Goal: Transaction & Acquisition: Purchase product/service

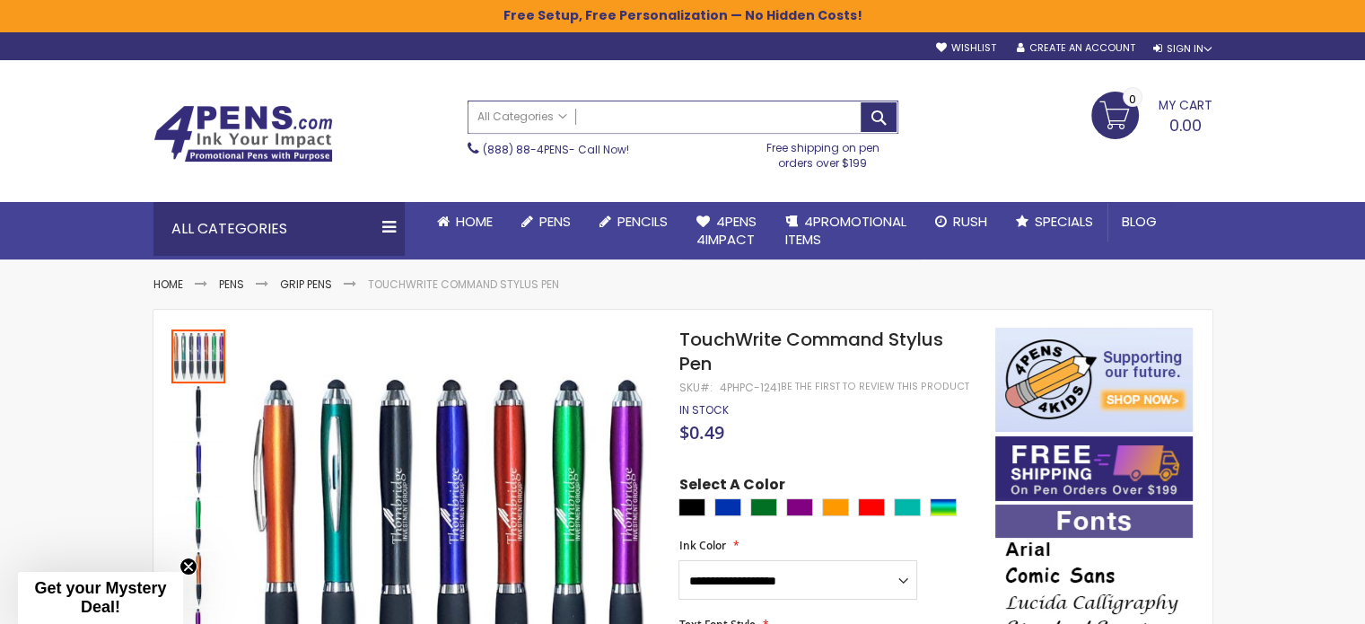
click at [693, 125] on input "Search" at bounding box center [683, 116] width 429 height 31
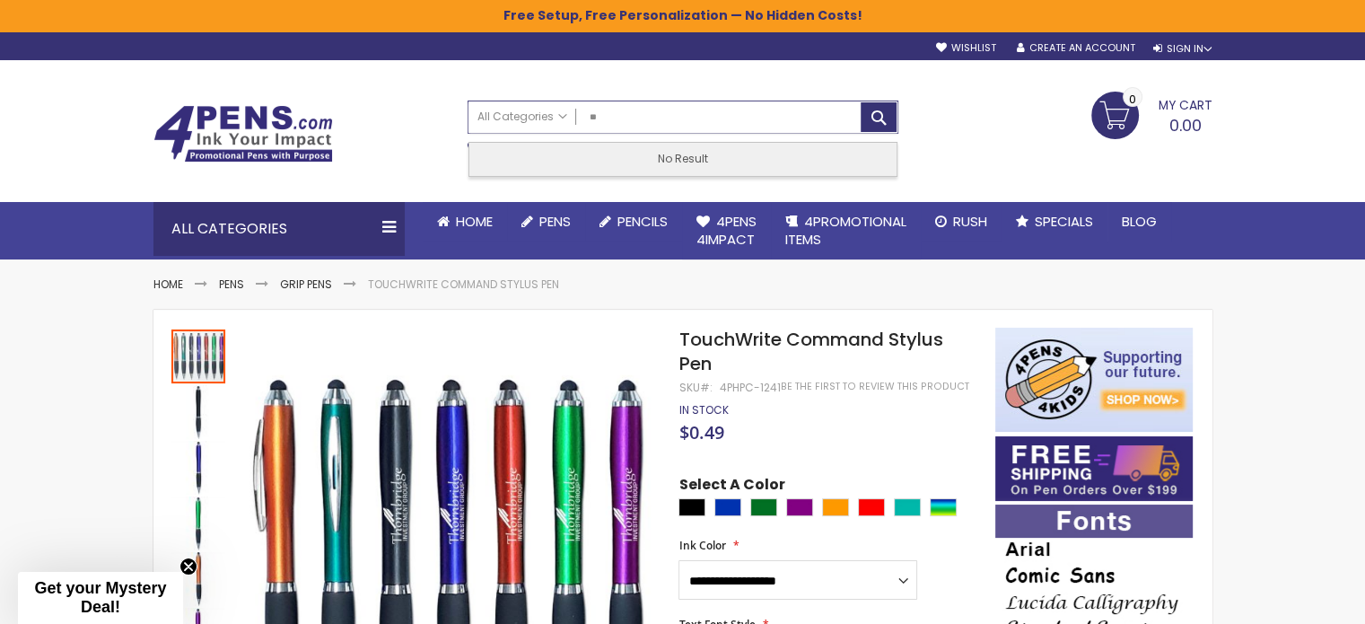
type input "*"
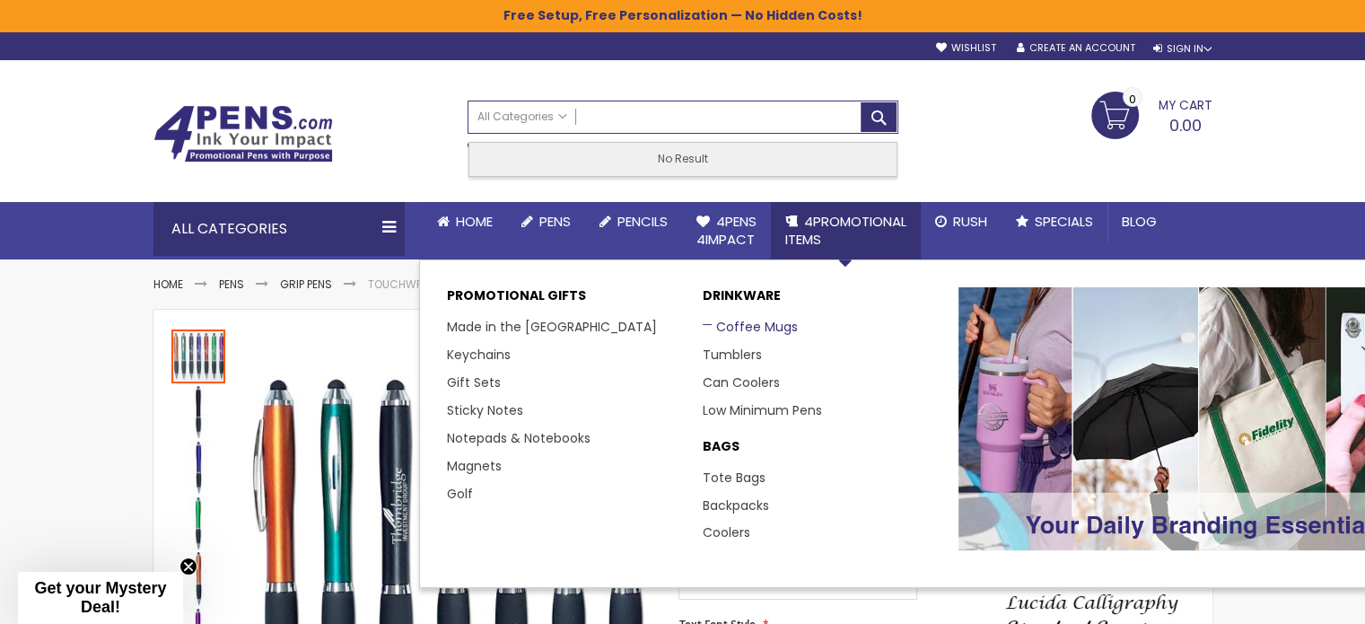
click at [776, 319] on link "Coffee Mugs" at bounding box center [750, 327] width 95 height 18
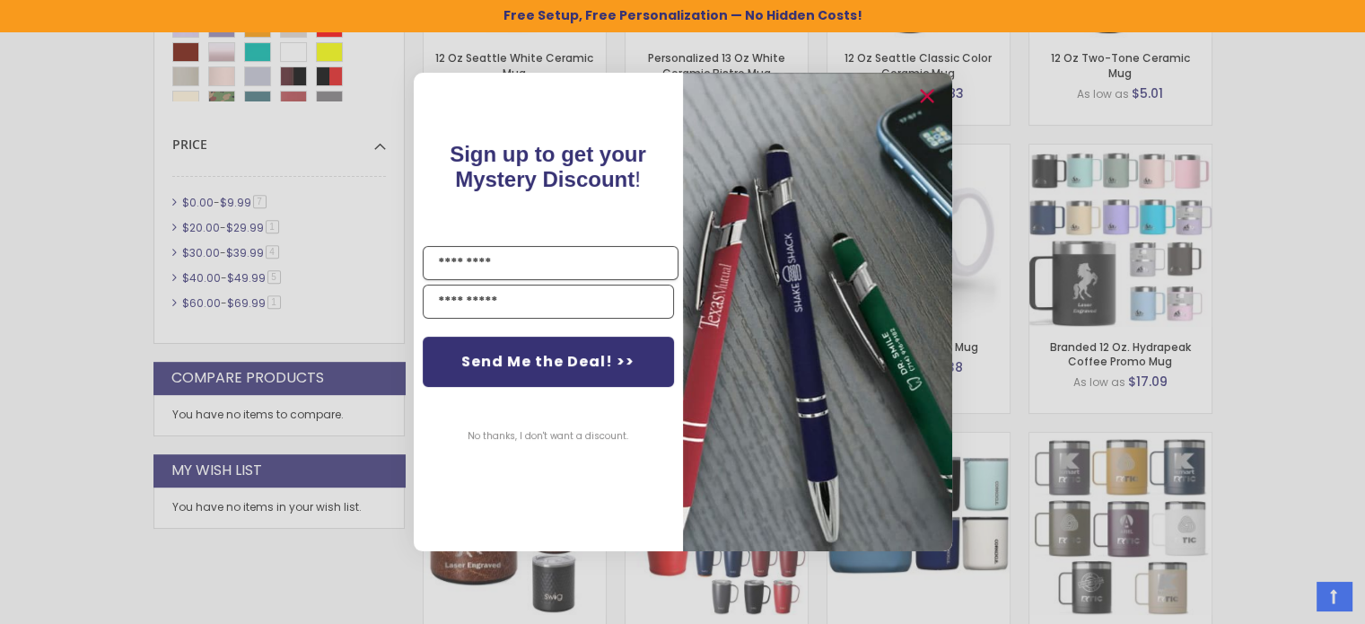
scroll to position [1019, 0]
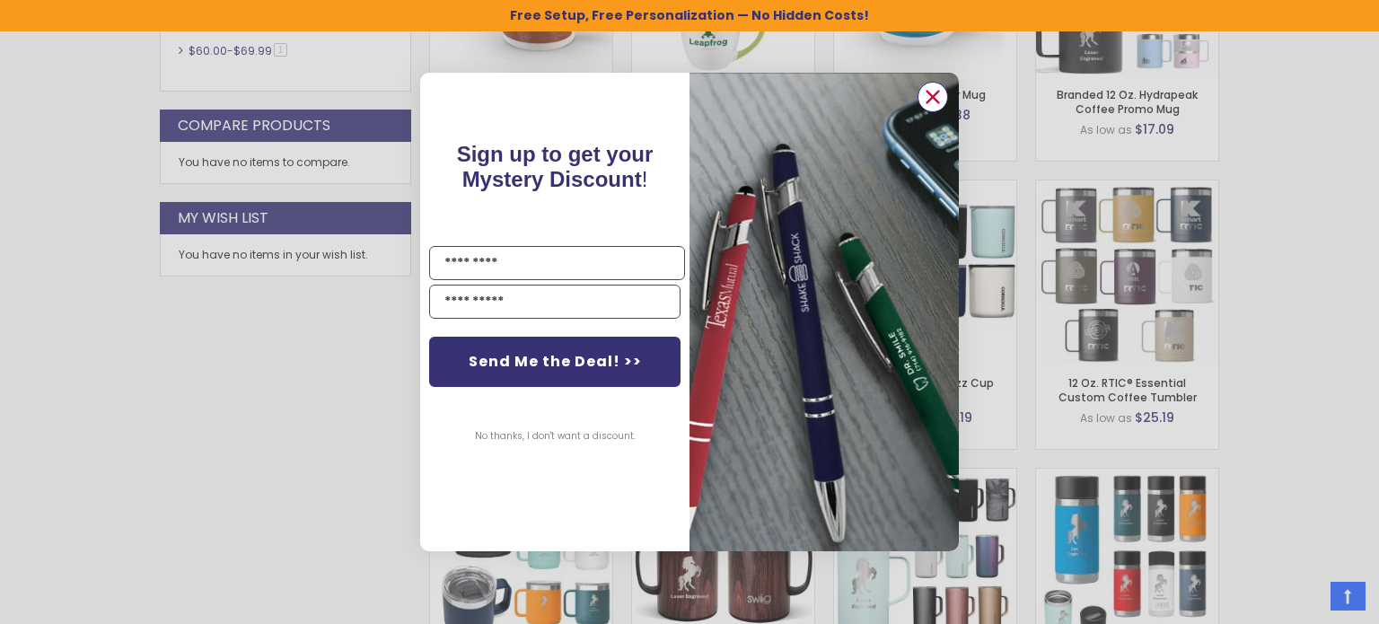
click at [940, 100] on circle "Close dialog" at bounding box center [932, 96] width 27 height 27
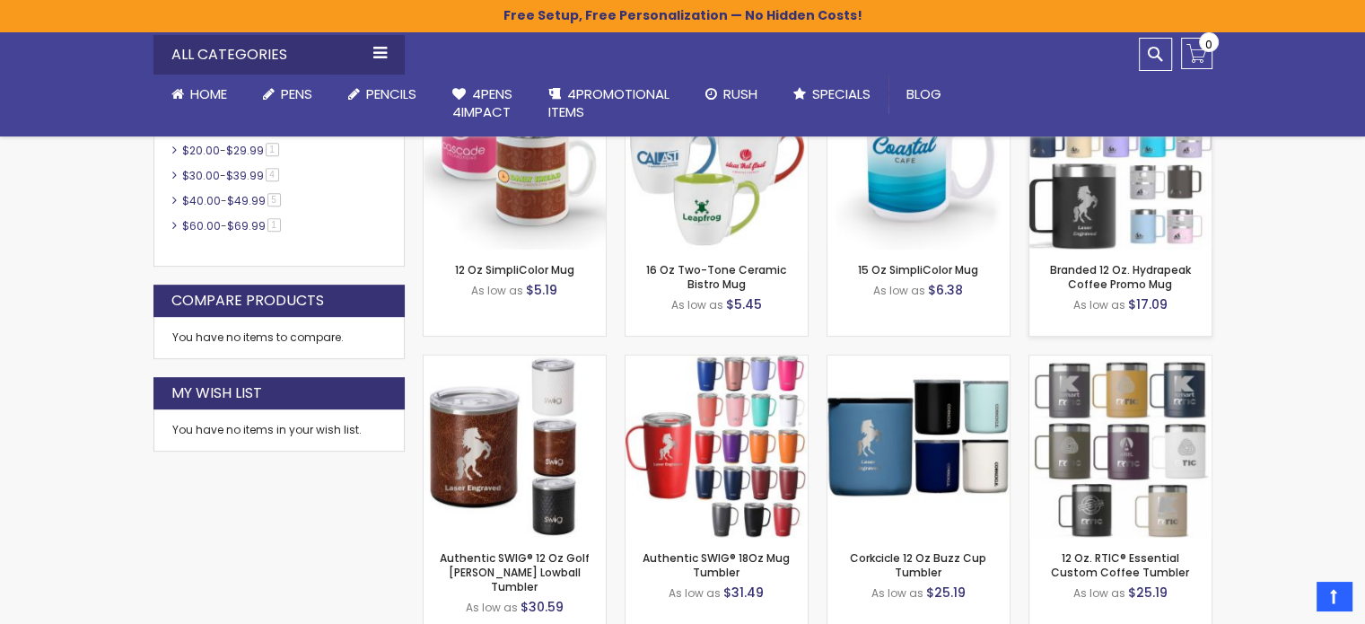
scroll to position [839, 0]
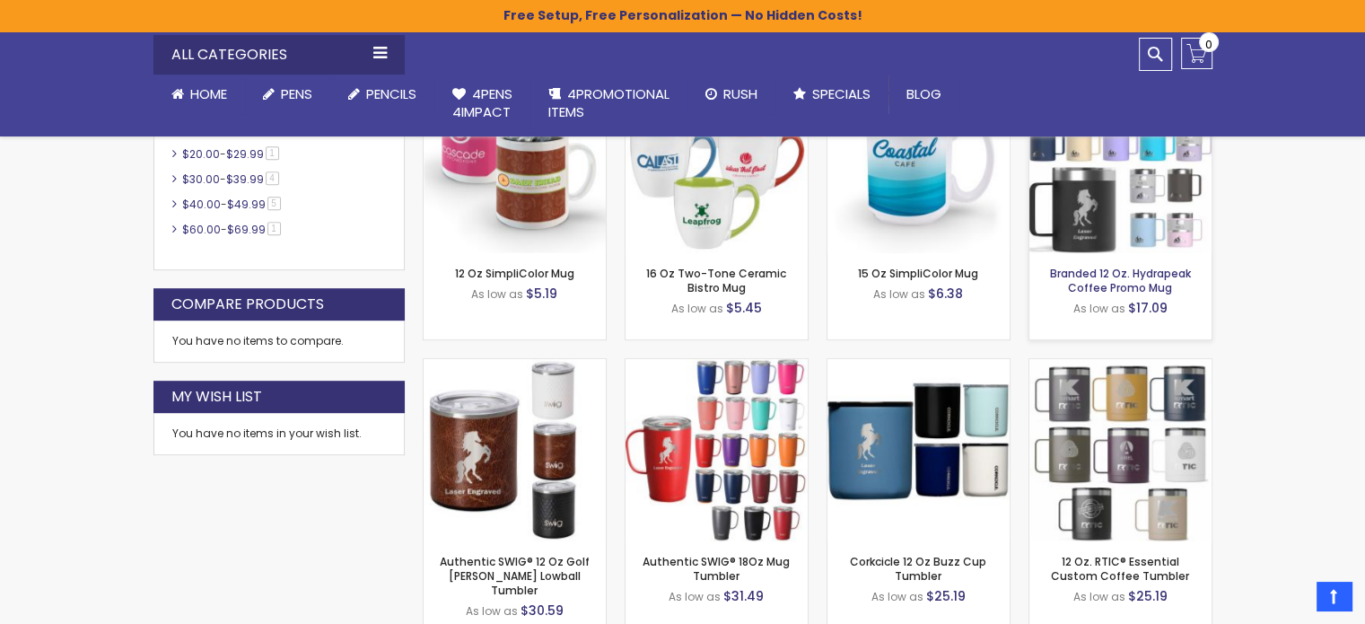
click at [1156, 268] on link "Branded 12 Oz. Hydrapeak Coffee Promo Mug" at bounding box center [1120, 281] width 141 height 30
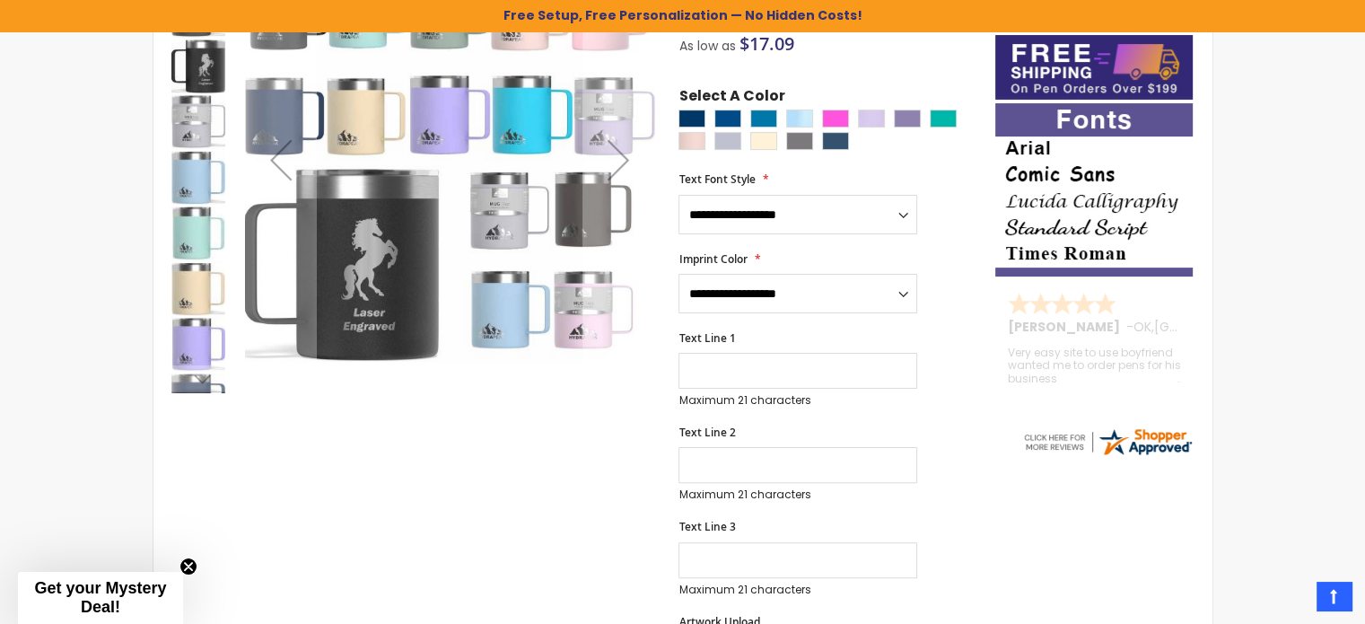
scroll to position [121, 0]
